Goal: Task Accomplishment & Management: Complete application form

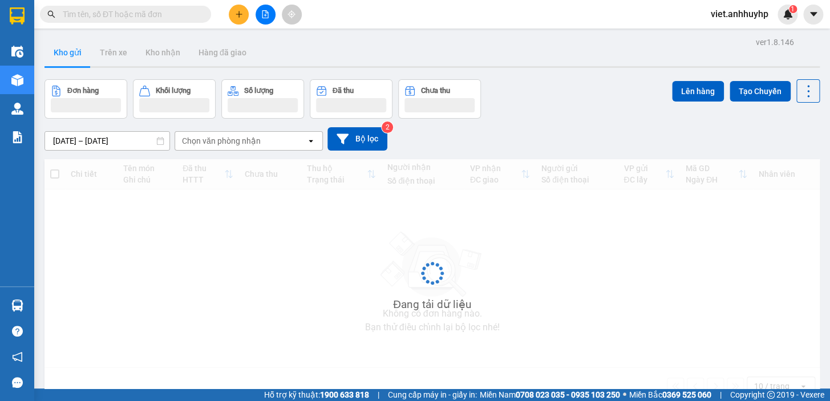
click at [120, 15] on input "text" at bounding box center [130, 14] width 135 height 13
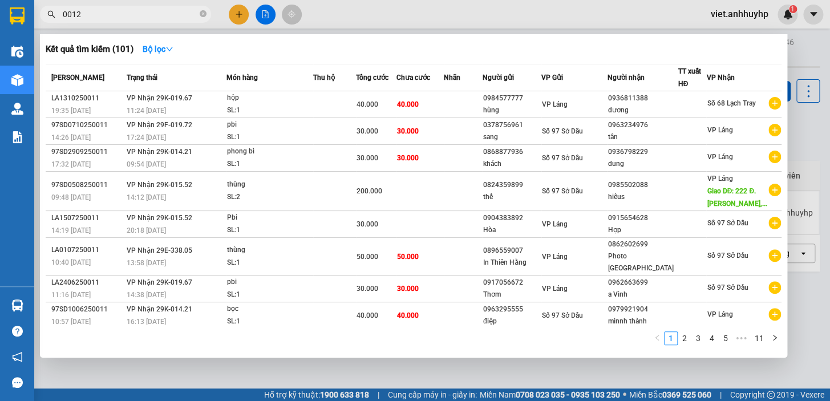
type input "0012"
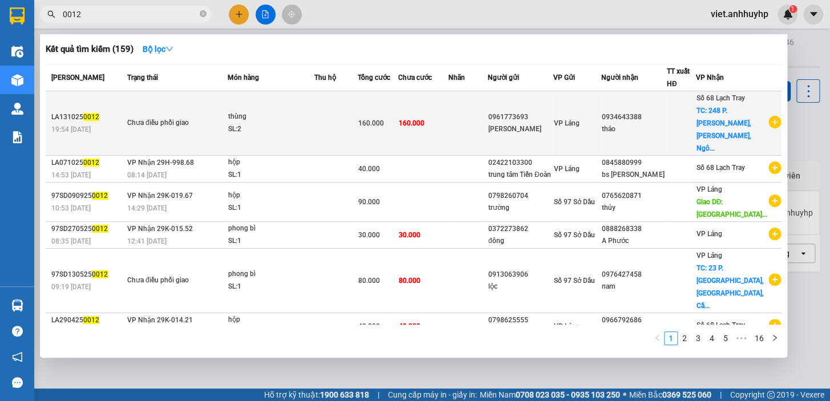
click at [380, 137] on td "160.000" at bounding box center [378, 123] width 41 height 64
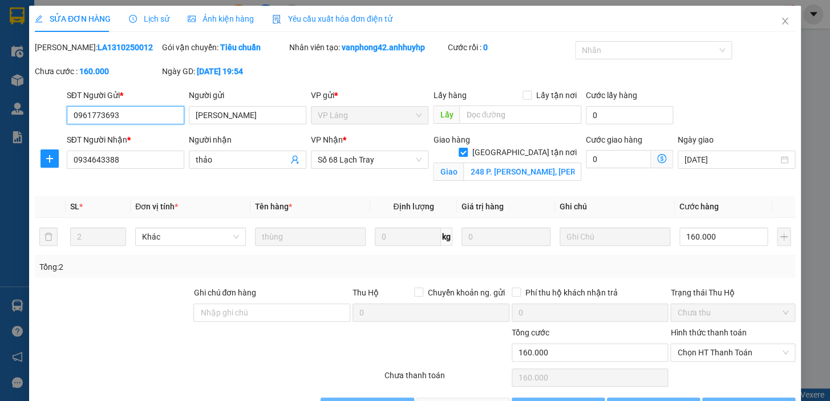
type input "0961773693"
type input "Phương Thảo"
type input "0934643388"
type input "thảo"
checkbox input "true"
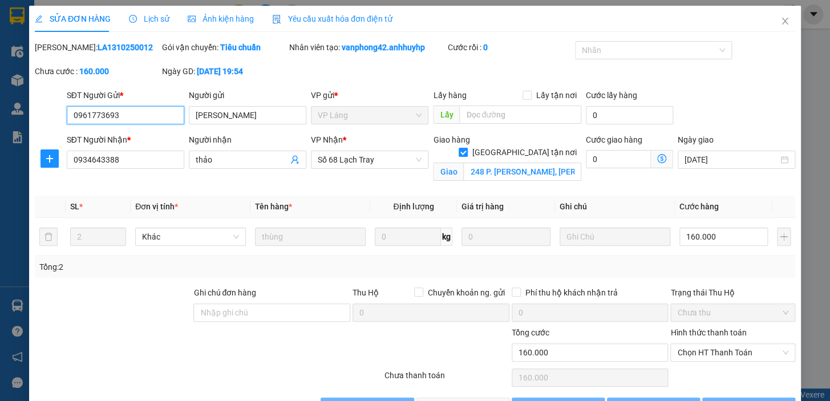
type input "248 P. Lê Lợi, Lê Lợi, Ngô Quyền, Hải Phòng, Việt Nam"
type input "0"
type input "160.000"
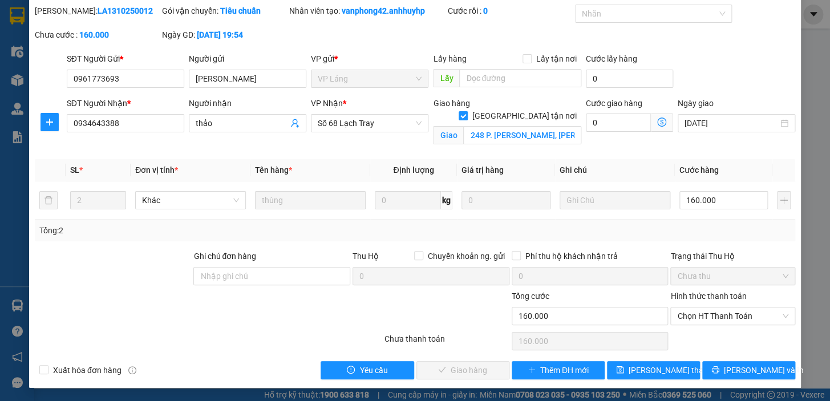
click at [817, 75] on div "SỬA ĐƠN HÀNG Lịch sử Ảnh kiện hàng Yêu cầu xuất hóa đơn điện tử Total Paid Fee …" at bounding box center [415, 200] width 830 height 401
click at [816, 62] on div "SỬA ĐƠN HÀNG Lịch sử Ảnh kiện hàng Yêu cầu xuất hóa đơn điện tử Total Paid Fee …" at bounding box center [415, 200] width 830 height 401
